Goal: Book appointment/travel/reservation

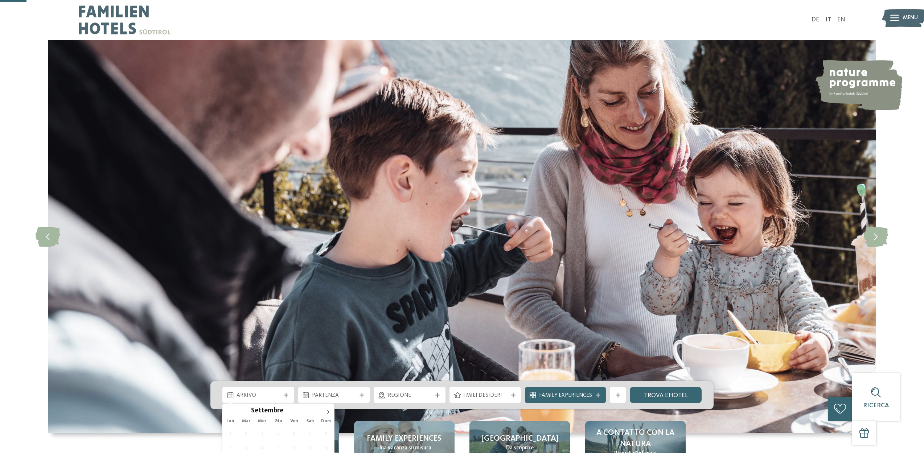
click at [274, 392] on span "Arrivo" at bounding box center [259, 396] width 44 height 8
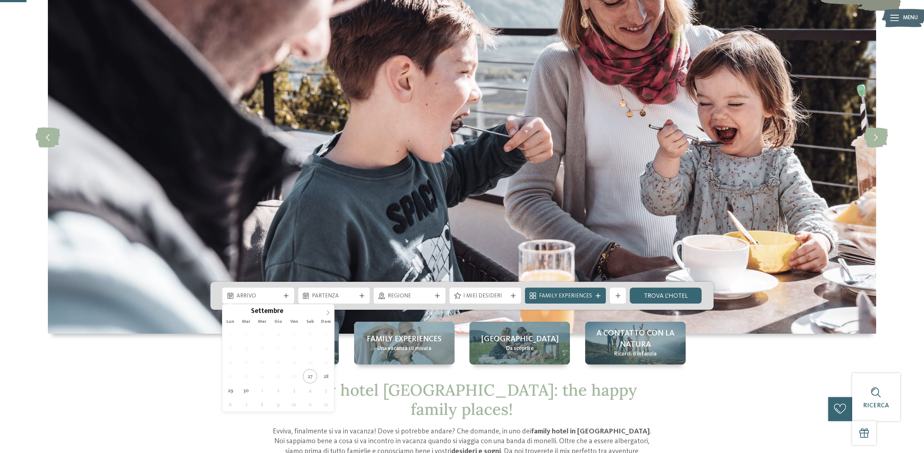
click at [329, 315] on icon at bounding box center [327, 312] width 5 height 5
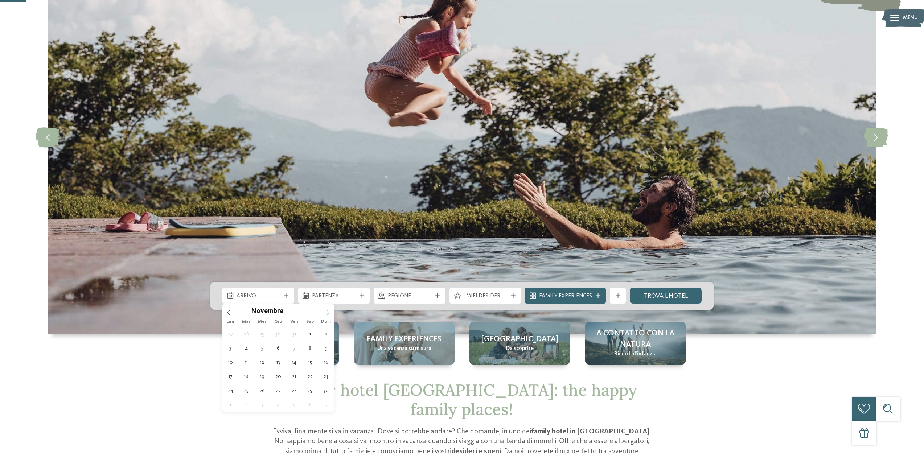
click at [329, 312] on icon at bounding box center [328, 313] width 3 height 5
type div "27.12.2025"
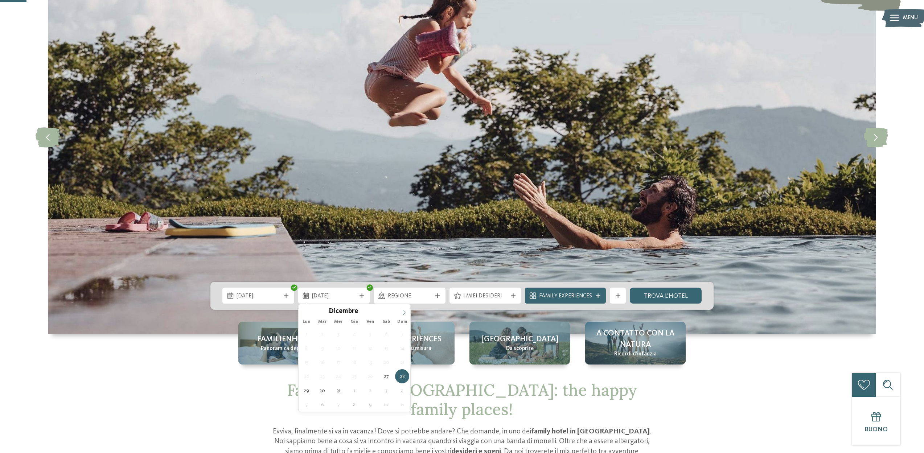
type input "****"
click at [404, 314] on icon at bounding box center [404, 313] width 3 height 5
type div "03.01.2026"
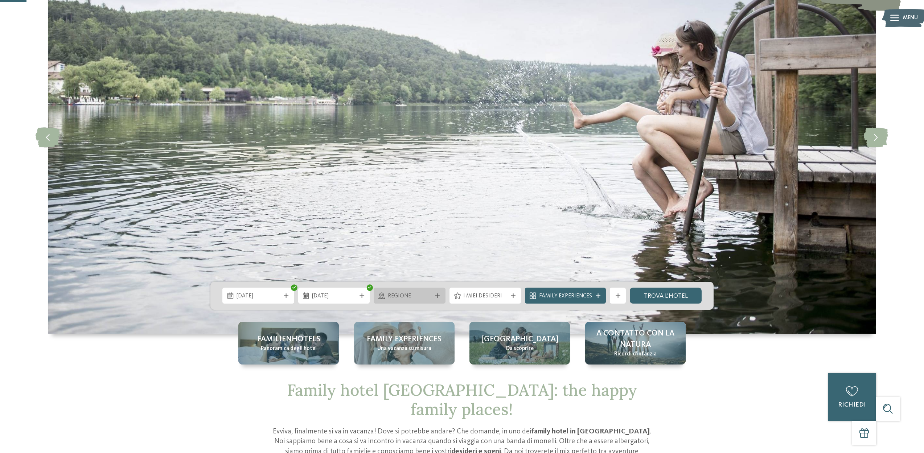
click at [425, 296] on span "Regione" at bounding box center [410, 296] width 44 height 8
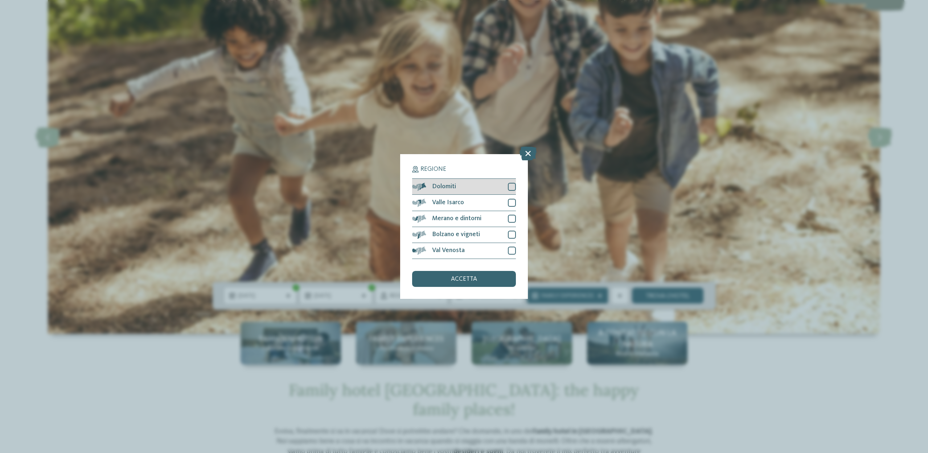
click at [513, 183] on div at bounding box center [512, 187] width 8 height 8
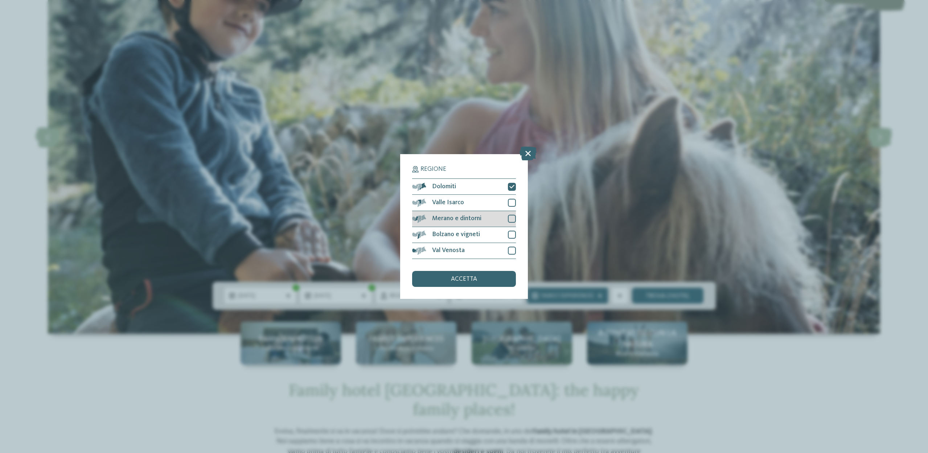
click at [513, 215] on div at bounding box center [512, 219] width 8 height 8
click at [511, 247] on div at bounding box center [512, 251] width 8 height 8
click at [511, 231] on div at bounding box center [512, 235] width 8 height 8
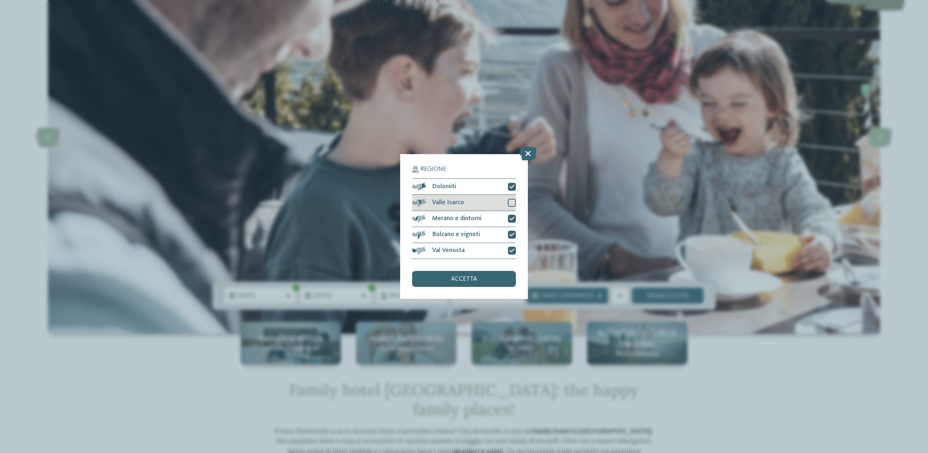
click at [512, 199] on div at bounding box center [512, 203] width 8 height 8
click at [483, 271] on div "accetta" at bounding box center [464, 279] width 104 height 16
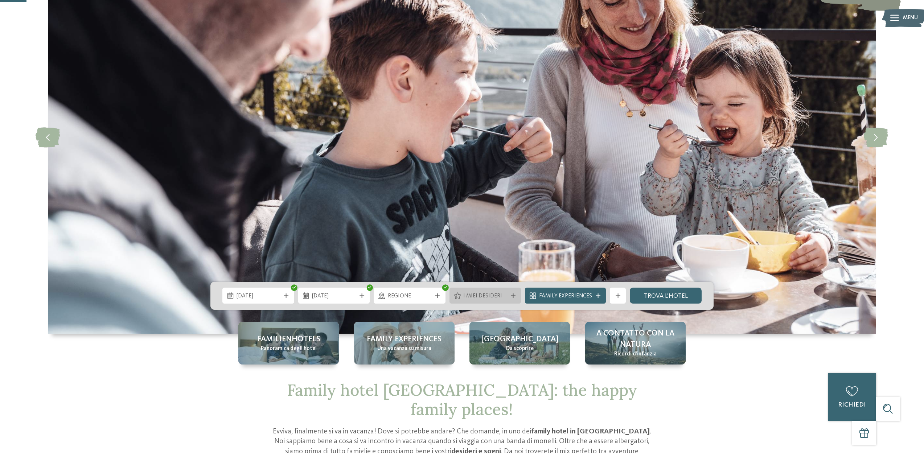
click at [516, 298] on icon at bounding box center [513, 296] width 5 height 5
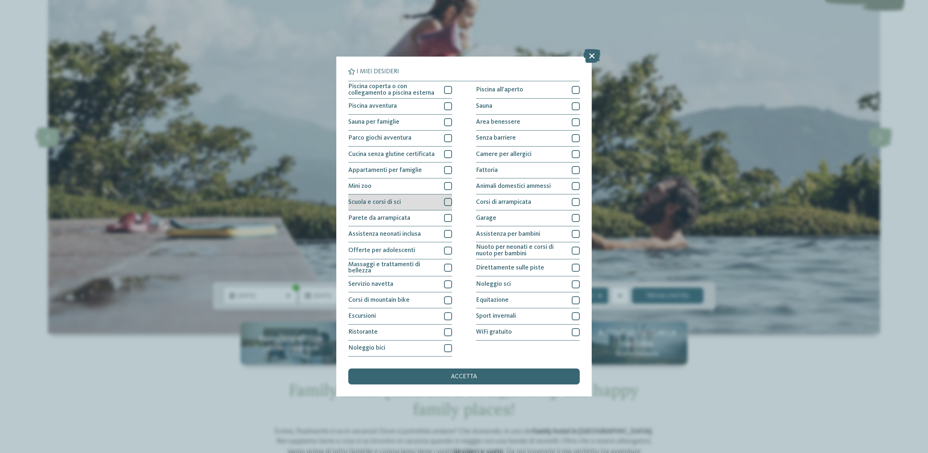
click at [447, 198] on div at bounding box center [448, 202] width 8 height 8
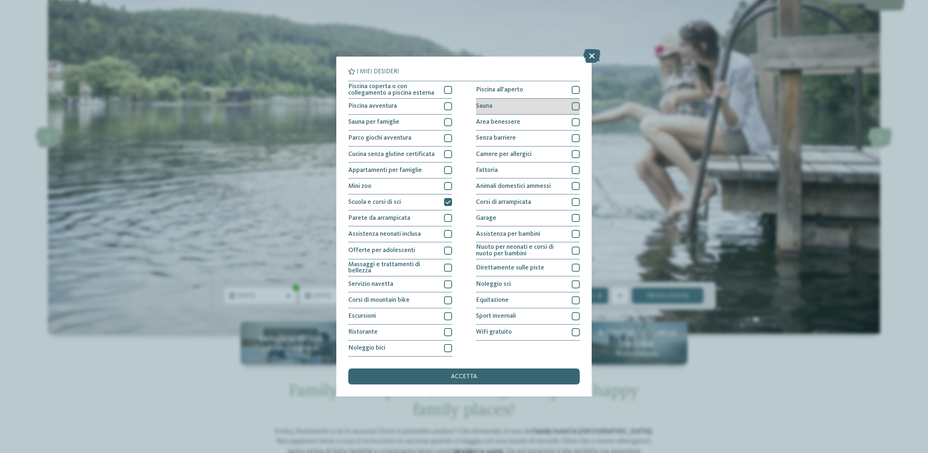
click at [574, 102] on div at bounding box center [576, 106] width 8 height 8
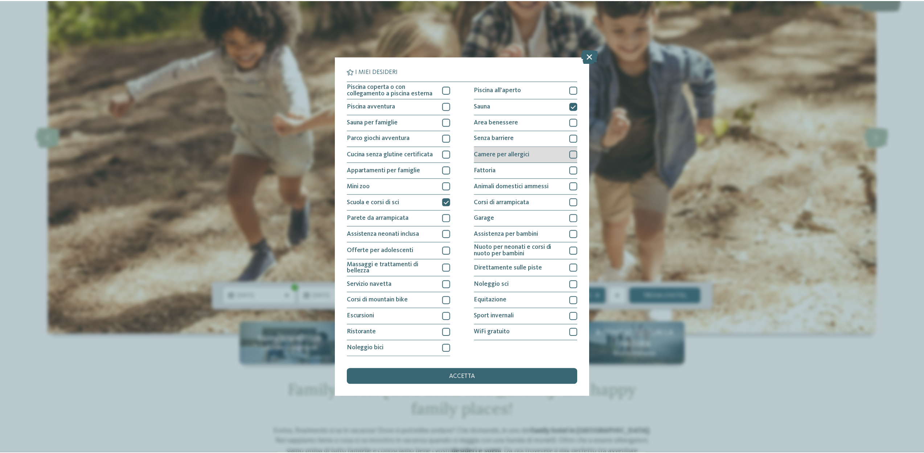
scroll to position [47, 0]
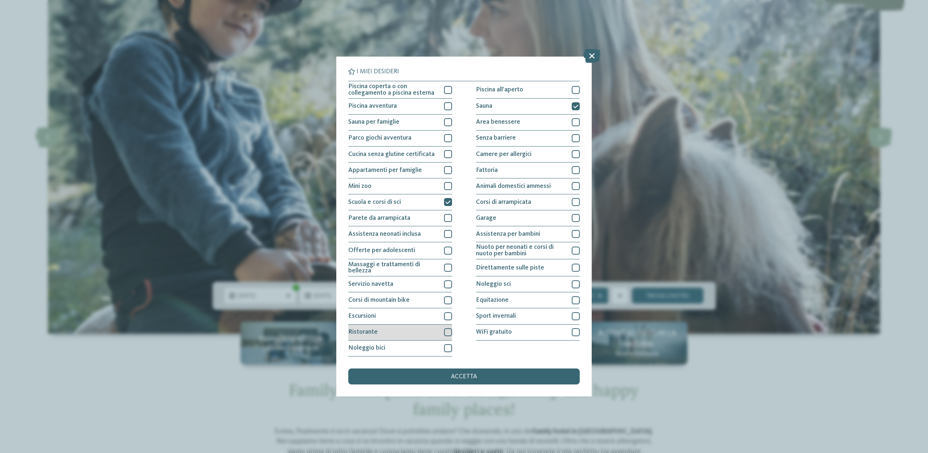
click at [447, 328] on div at bounding box center [448, 332] width 8 height 8
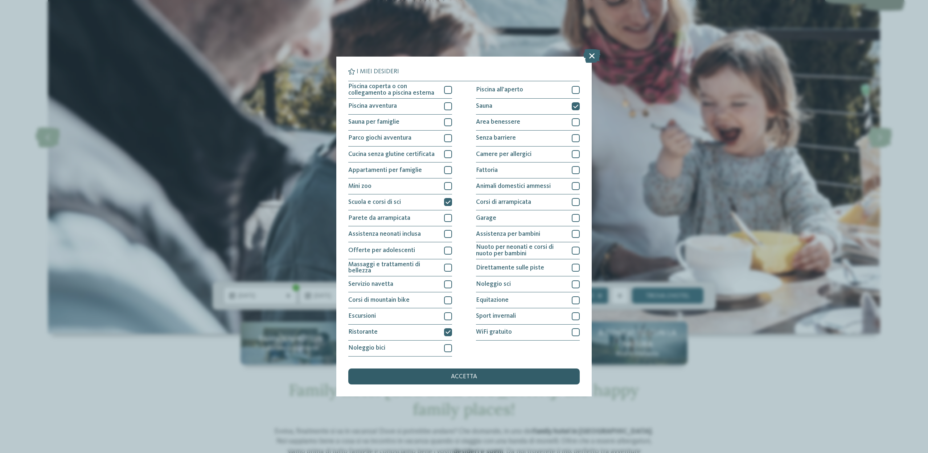
click at [481, 369] on div "accetta" at bounding box center [464, 377] width 232 height 16
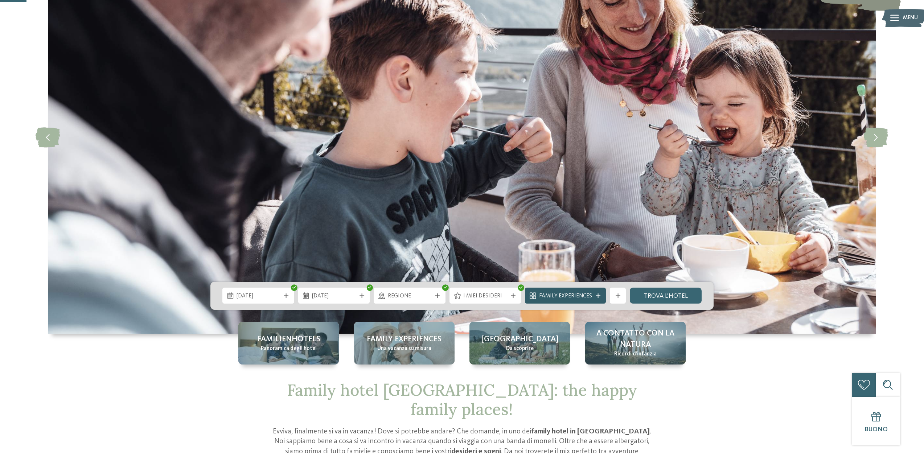
click at [594, 295] on div at bounding box center [598, 296] width 8 height 5
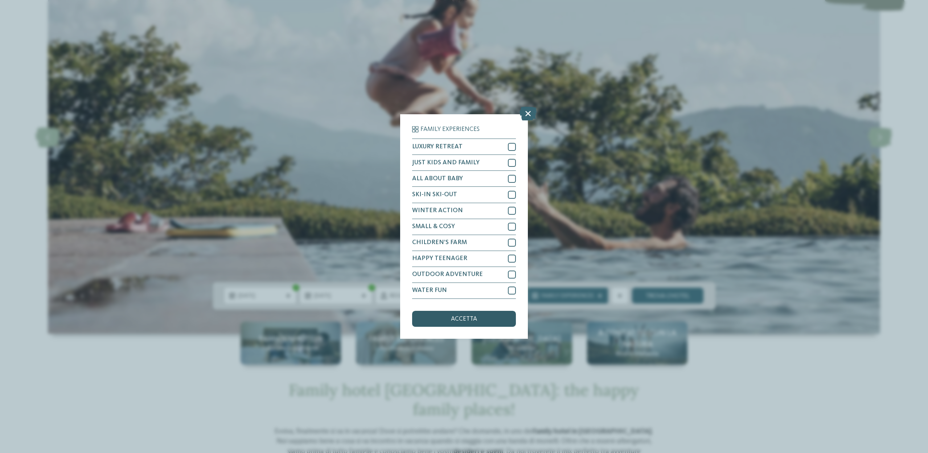
click at [480, 311] on div "accetta" at bounding box center [464, 319] width 104 height 16
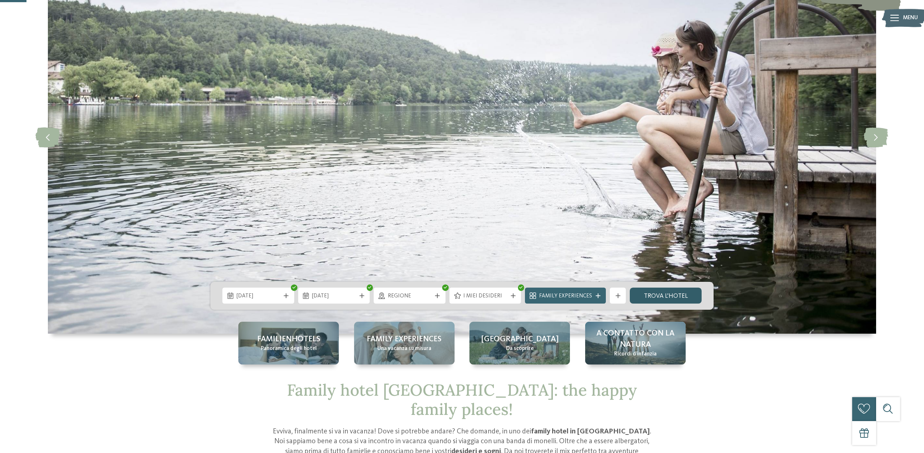
click at [657, 300] on link "trova l’hotel" at bounding box center [666, 296] width 72 height 16
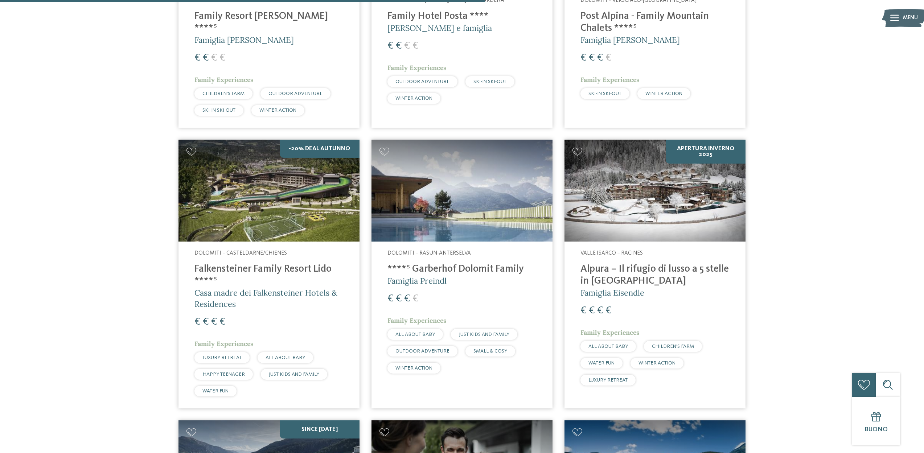
scroll to position [716, 0]
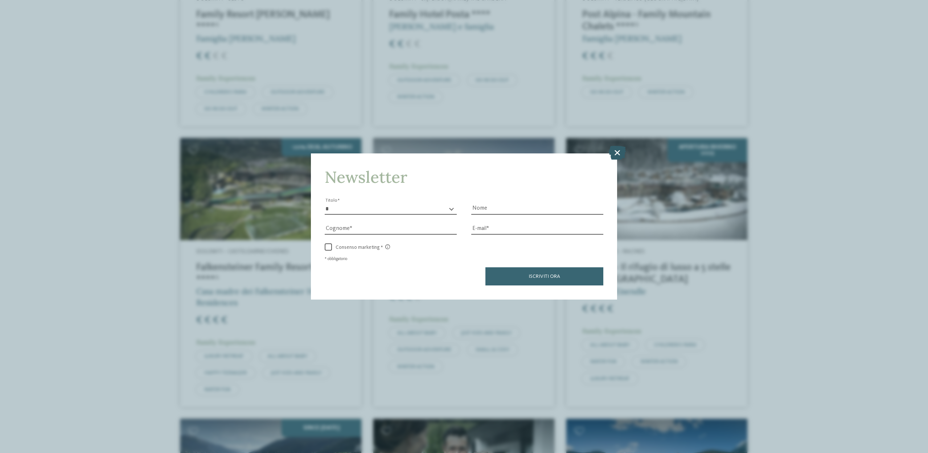
click at [619, 146] on icon at bounding box center [617, 153] width 17 height 14
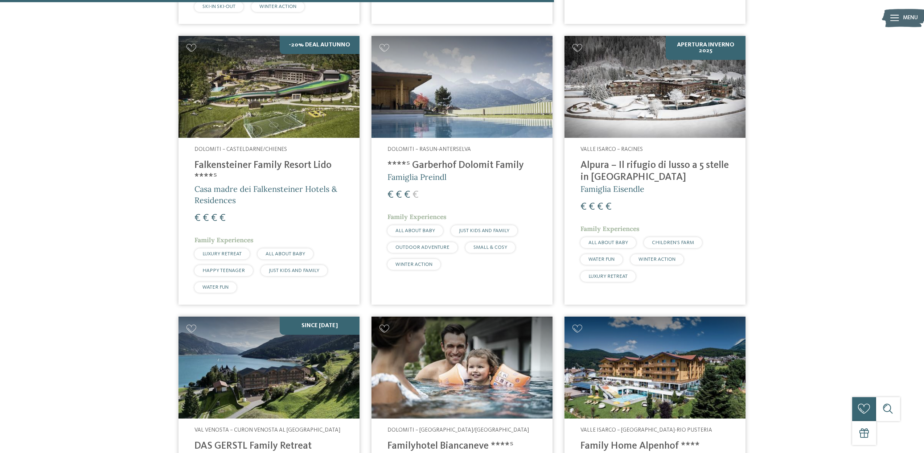
scroll to position [817, 0]
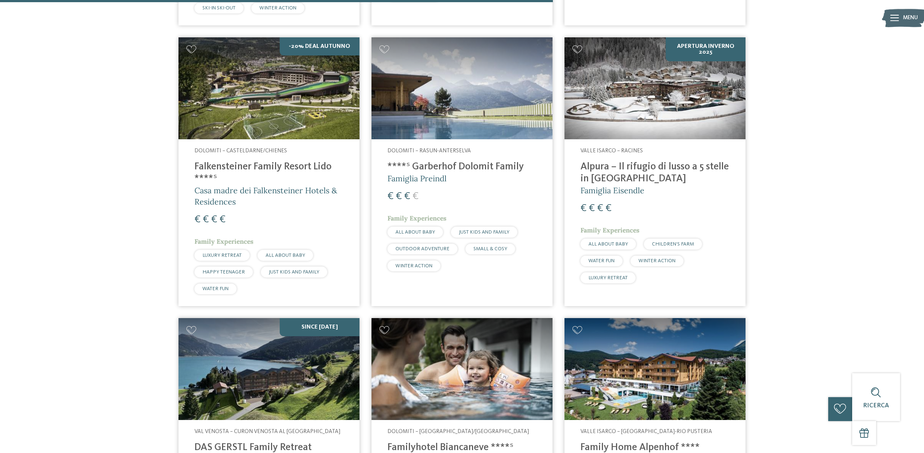
click at [491, 161] on h4 "****ˢ Garberhof Dolomit Family" at bounding box center [462, 167] width 149 height 12
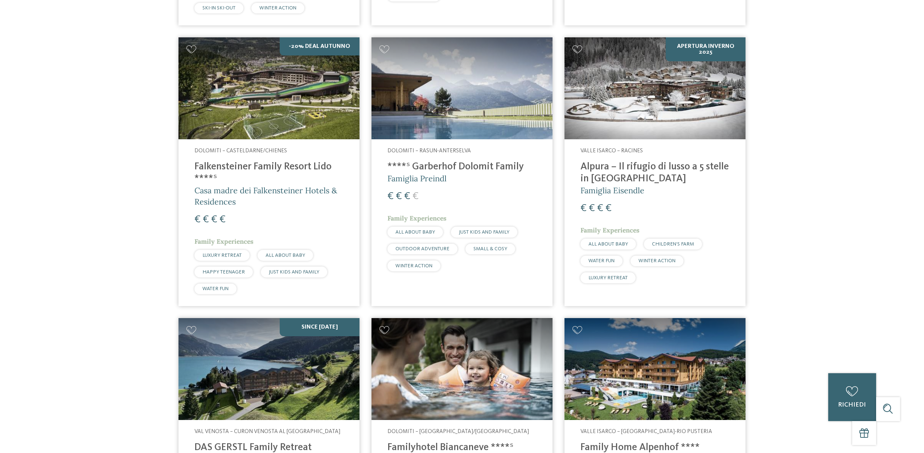
scroll to position [0, 0]
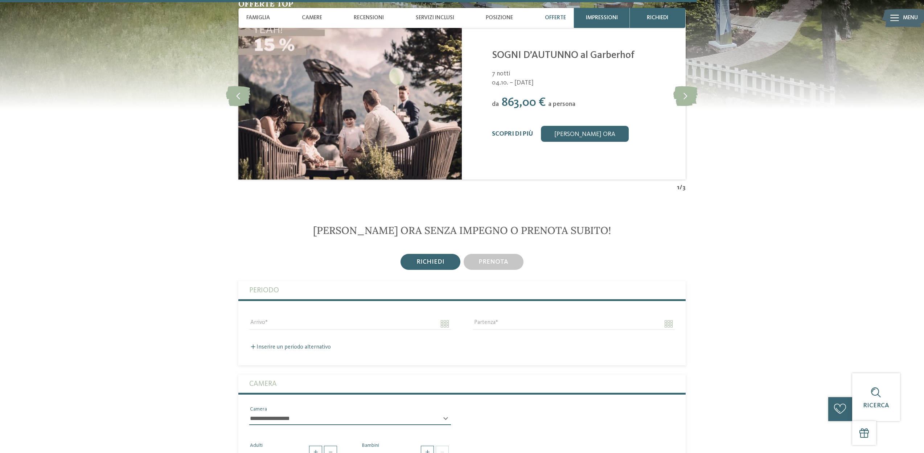
scroll to position [2223, 0]
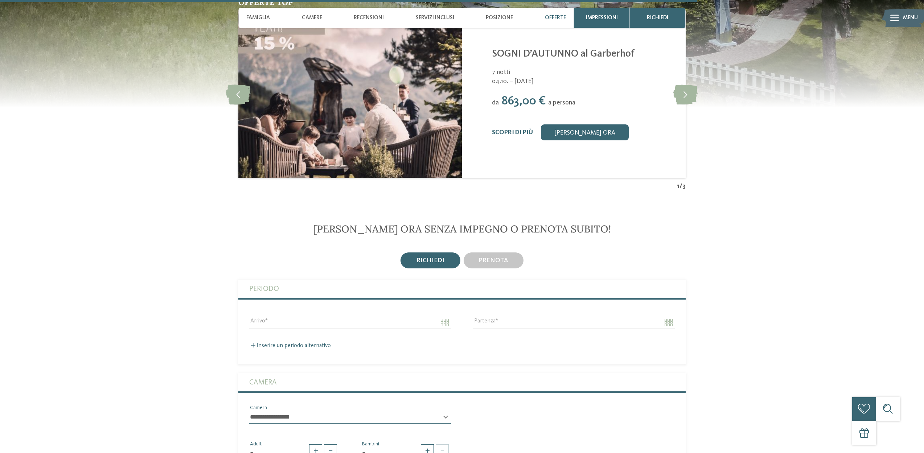
click at [556, 17] on span "Offerte" at bounding box center [555, 18] width 21 height 7
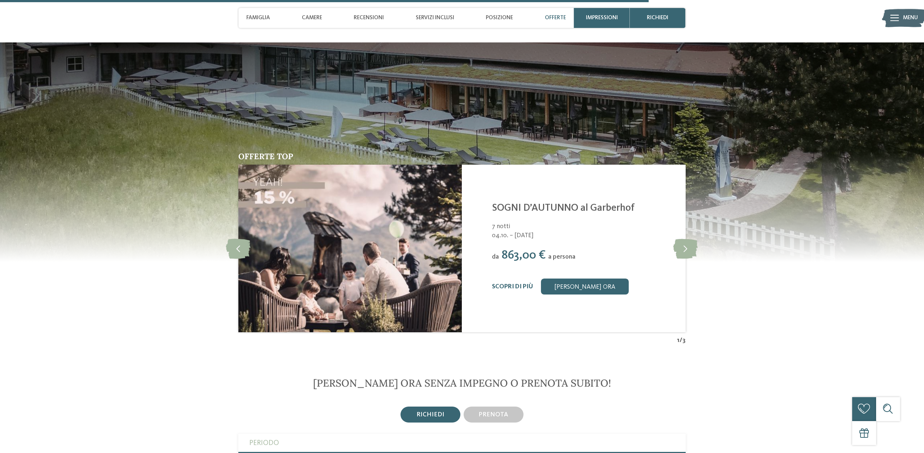
click at [555, 21] on span "Offerte" at bounding box center [555, 18] width 21 height 7
click at [259, 16] on span "Famiglia" at bounding box center [258, 18] width 24 height 7
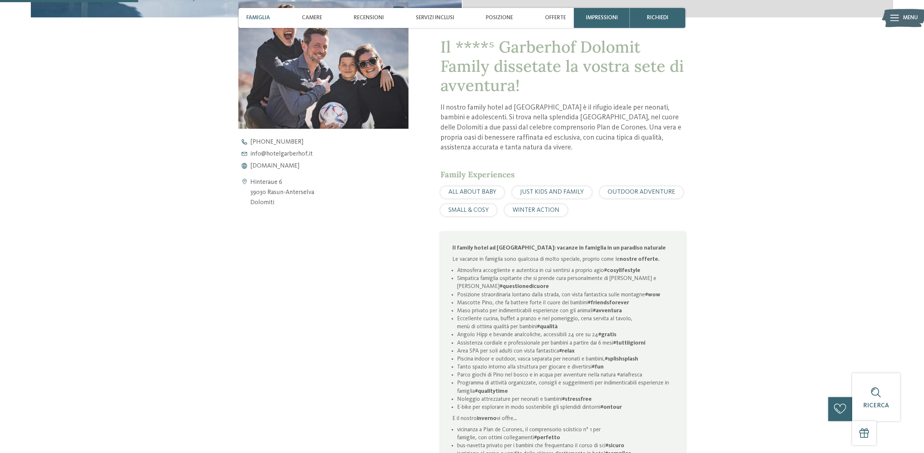
scroll to position [0, 0]
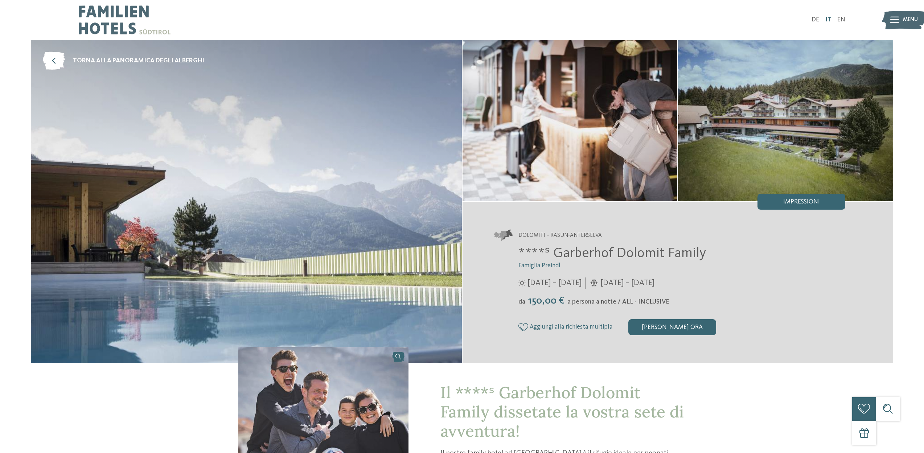
click at [830, 20] on link "IT" at bounding box center [829, 20] width 6 height 6
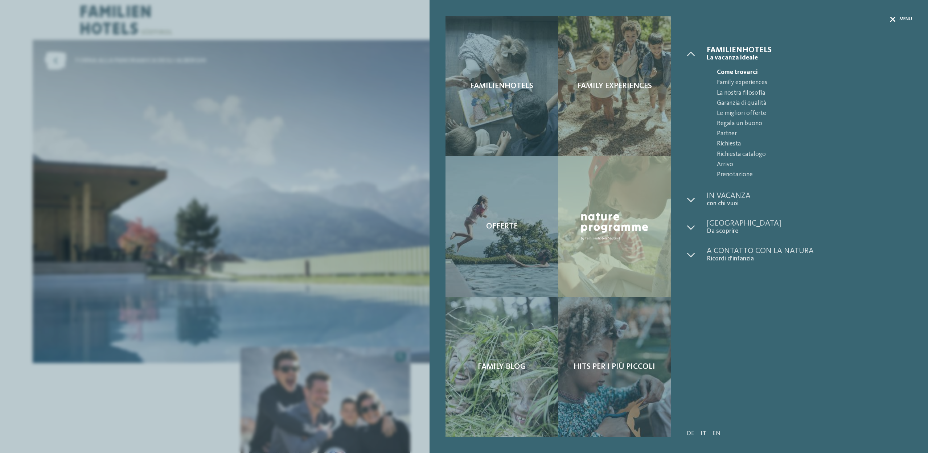
click at [895, 20] on icon at bounding box center [892, 19] width 5 height 5
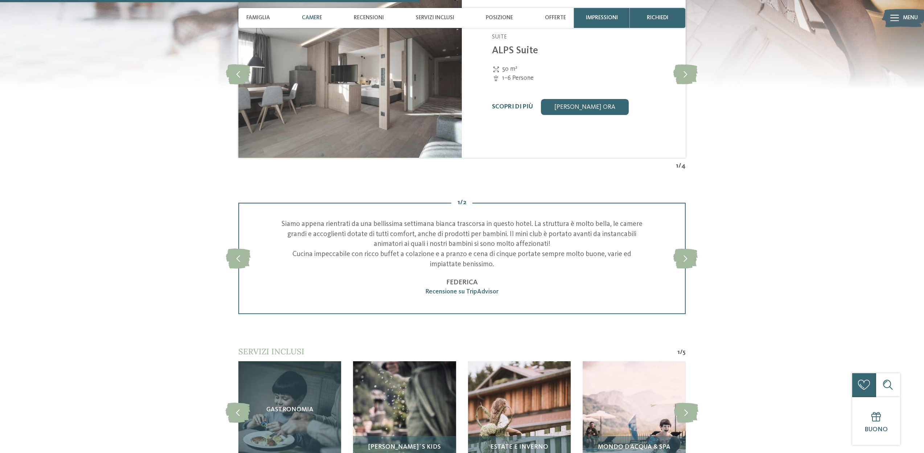
scroll to position [1295, 0]
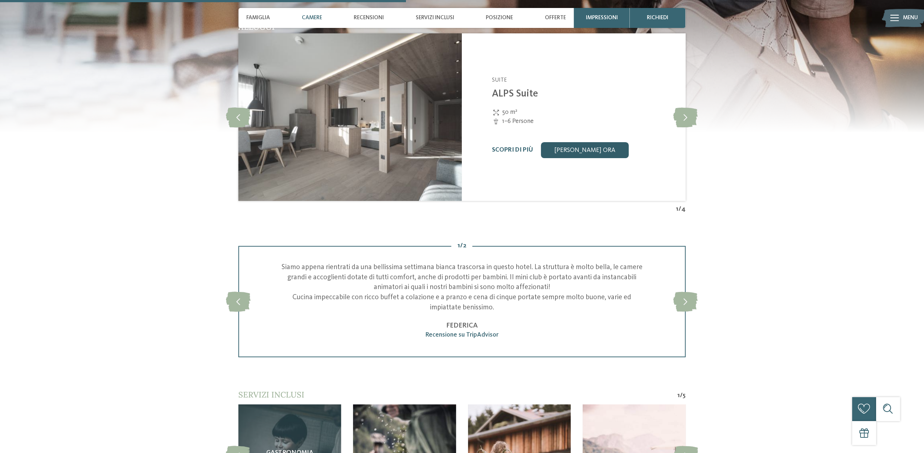
click at [582, 147] on link "[PERSON_NAME] ora" at bounding box center [585, 150] width 88 height 16
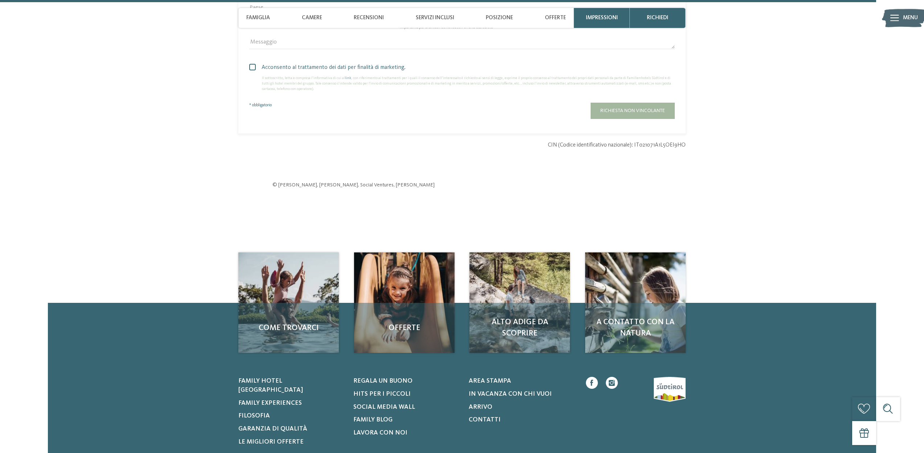
scroll to position [2983, 0]
